Goal: Task Accomplishment & Management: Use online tool/utility

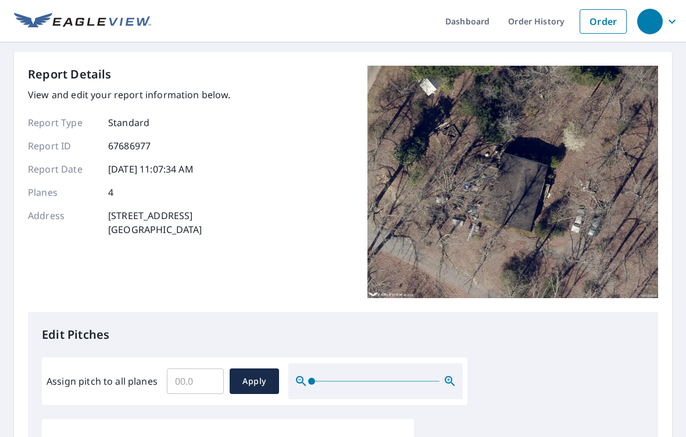
click at [193, 373] on input "Assign pitch to all planes" at bounding box center [195, 381] width 57 height 33
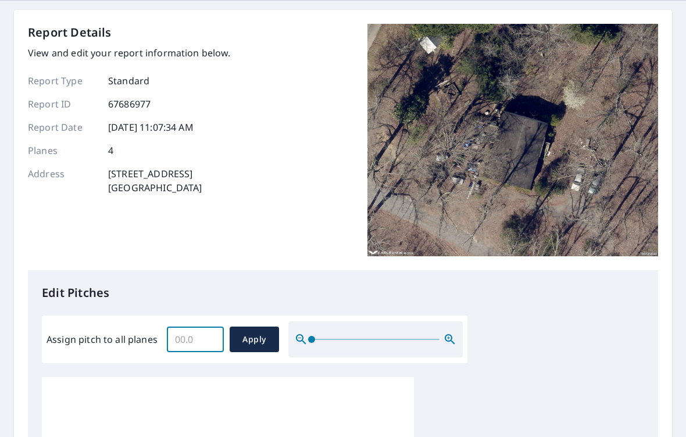
scroll to position [51, 0]
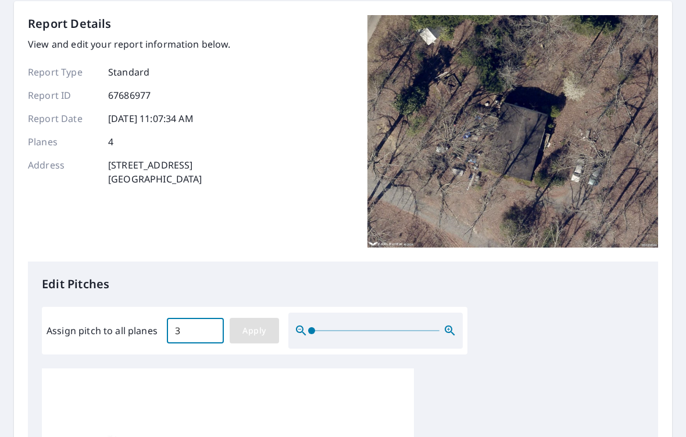
type input "3"
click at [255, 324] on span "Apply" at bounding box center [254, 331] width 31 height 15
type input "3"
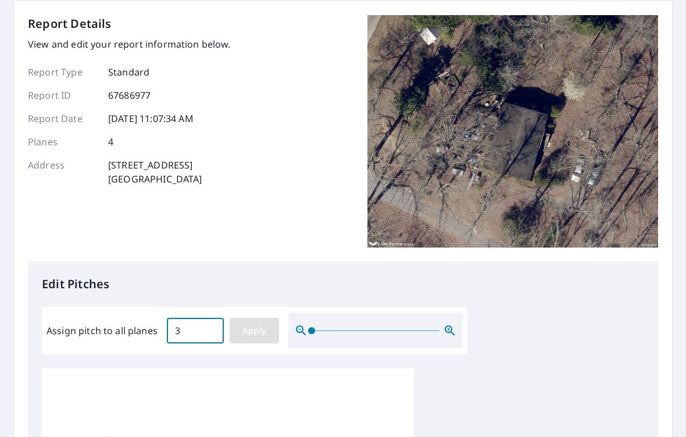
type input "3"
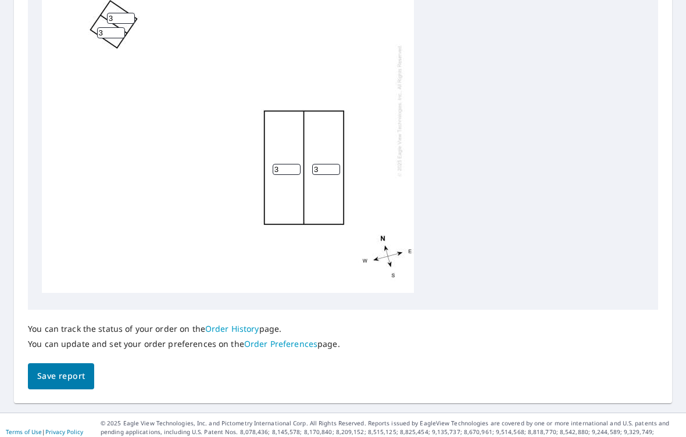
scroll to position [481, 0]
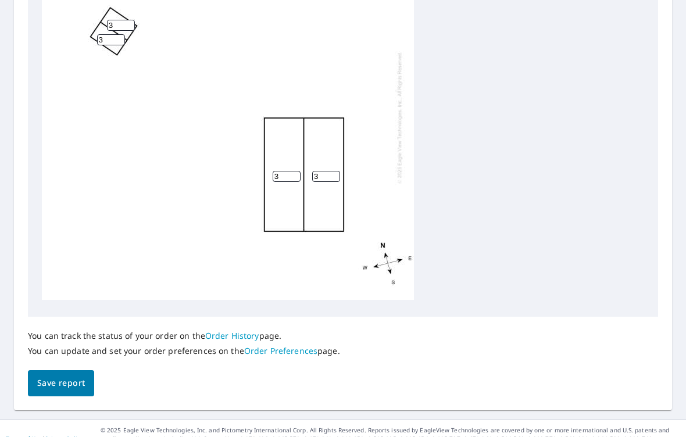
click at [70, 379] on span "Save report" at bounding box center [61, 383] width 48 height 15
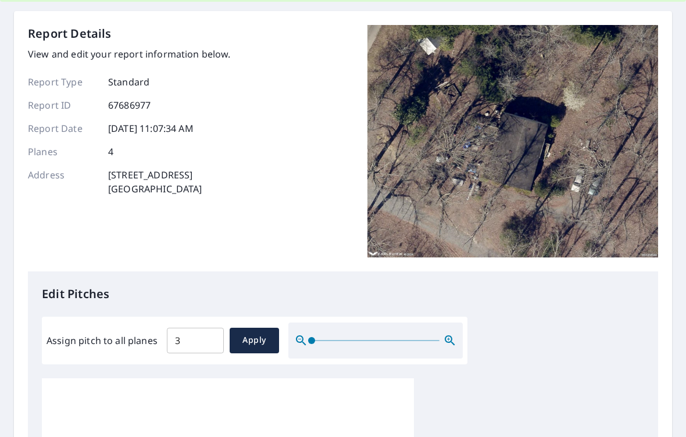
scroll to position [0, 0]
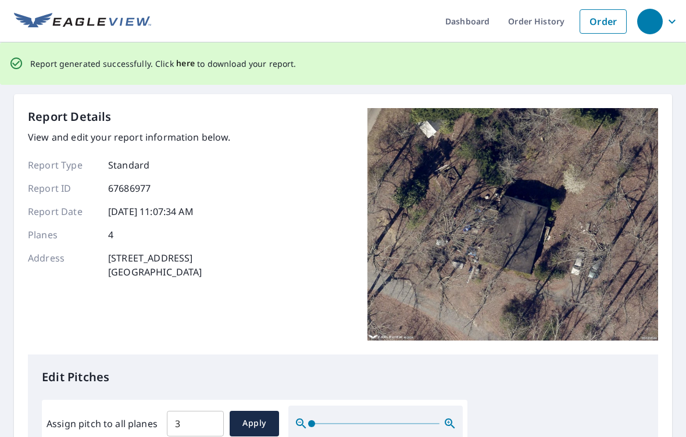
click at [178, 62] on span "here" at bounding box center [185, 63] width 19 height 15
click at [183, 64] on span "here" at bounding box center [185, 63] width 19 height 15
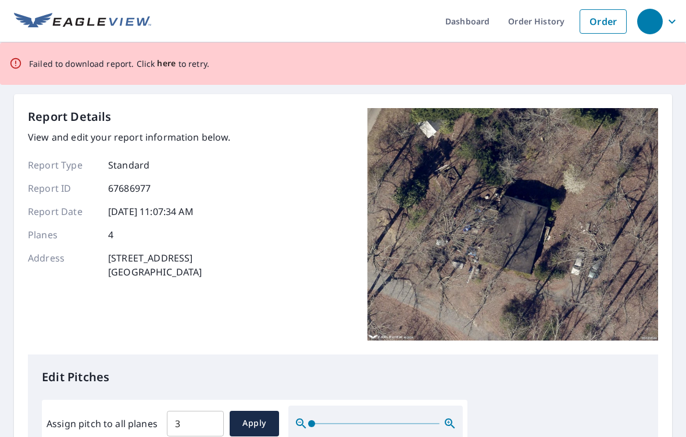
click at [172, 65] on span "here" at bounding box center [166, 63] width 19 height 15
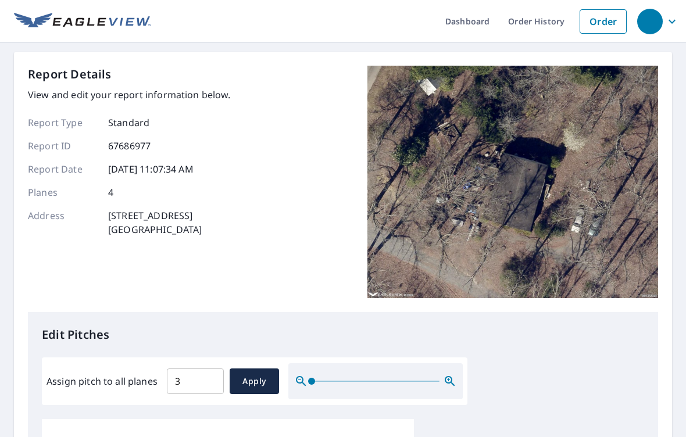
click at [254, 374] on span "Apply" at bounding box center [254, 381] width 31 height 15
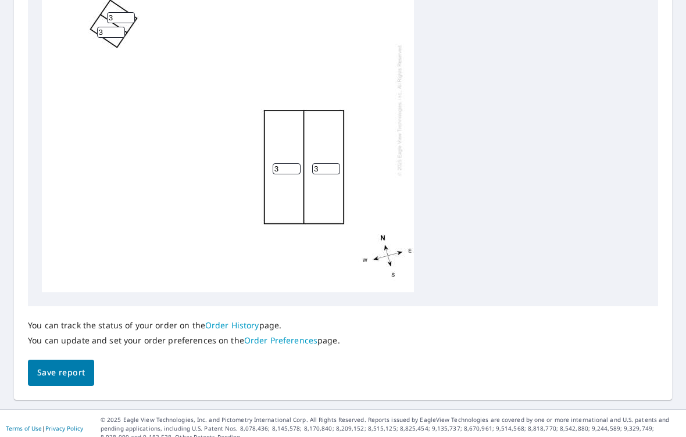
scroll to position [491, 0]
click at [47, 366] on span "Save report" at bounding box center [61, 373] width 48 height 15
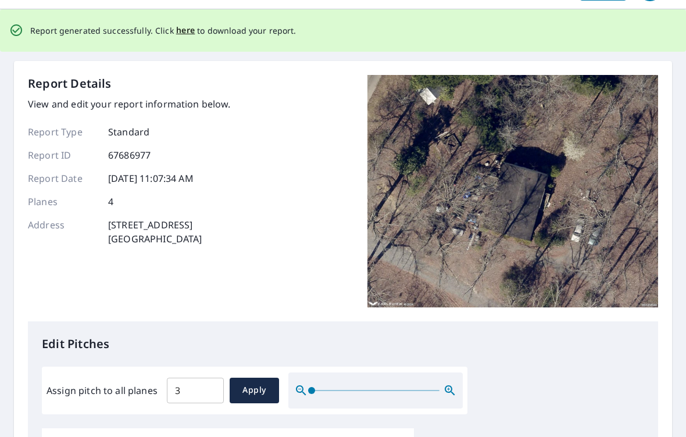
scroll to position [0, 0]
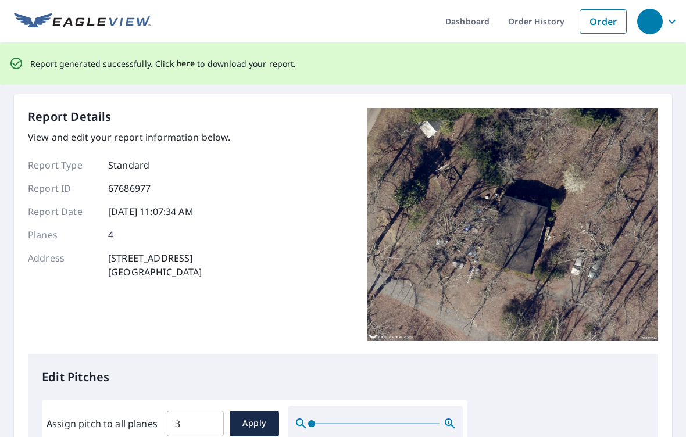
click at [185, 63] on span "here" at bounding box center [185, 63] width 19 height 15
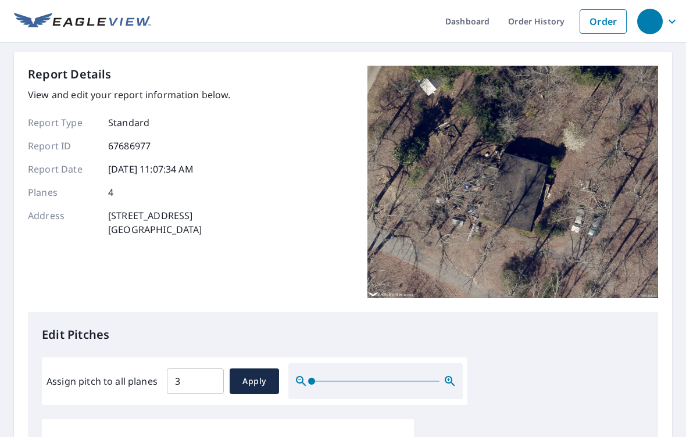
click at [346, 173] on div "Report Details View and edit your report information below. Report Type Standar…" at bounding box center [343, 189] width 630 height 247
click at [303, 122] on div "Report Details View and edit your report information below. Report Type Standar…" at bounding box center [343, 189] width 630 height 247
